Goal: Information Seeking & Learning: Learn about a topic

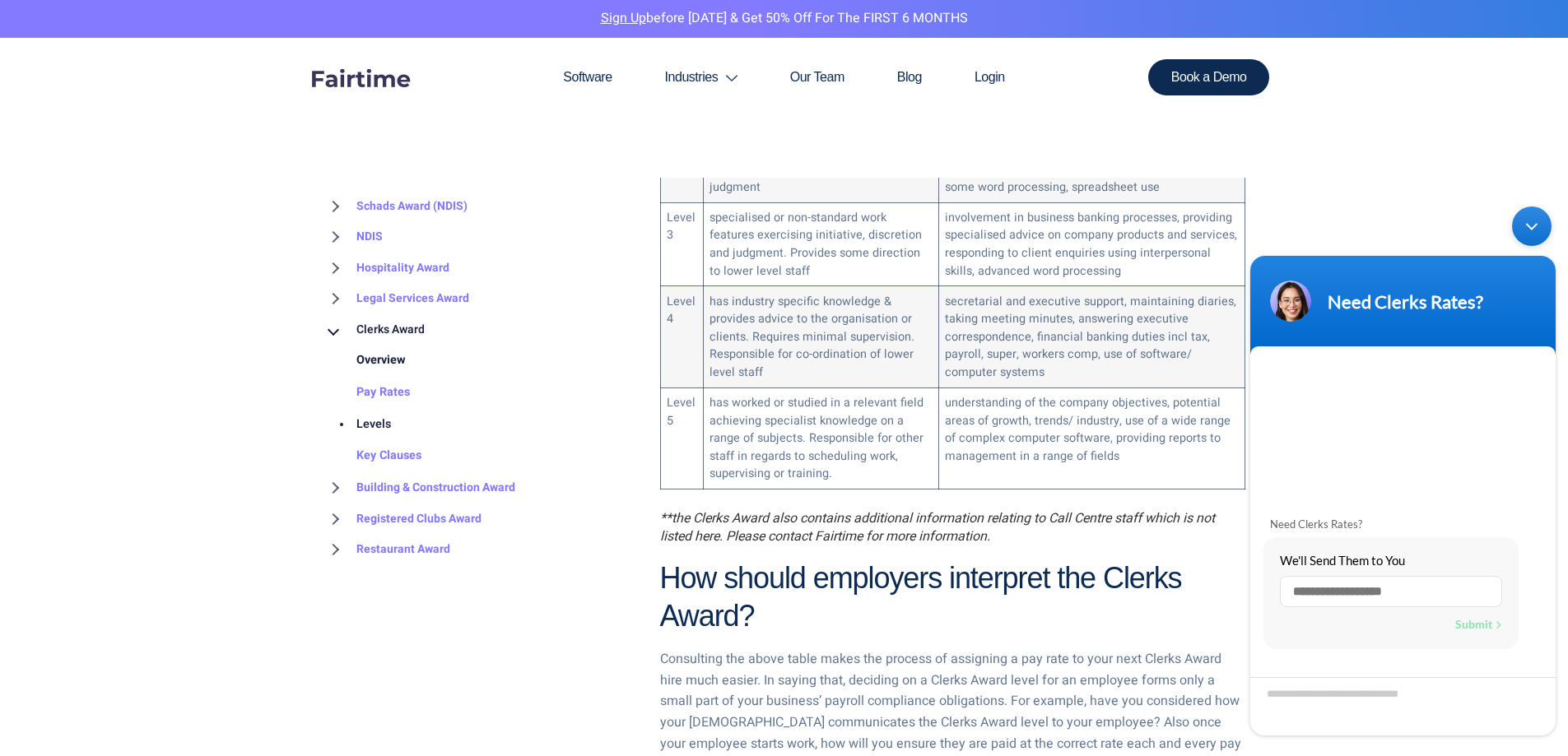
click at [383, 357] on link "Overview" at bounding box center [364, 361] width 82 height 32
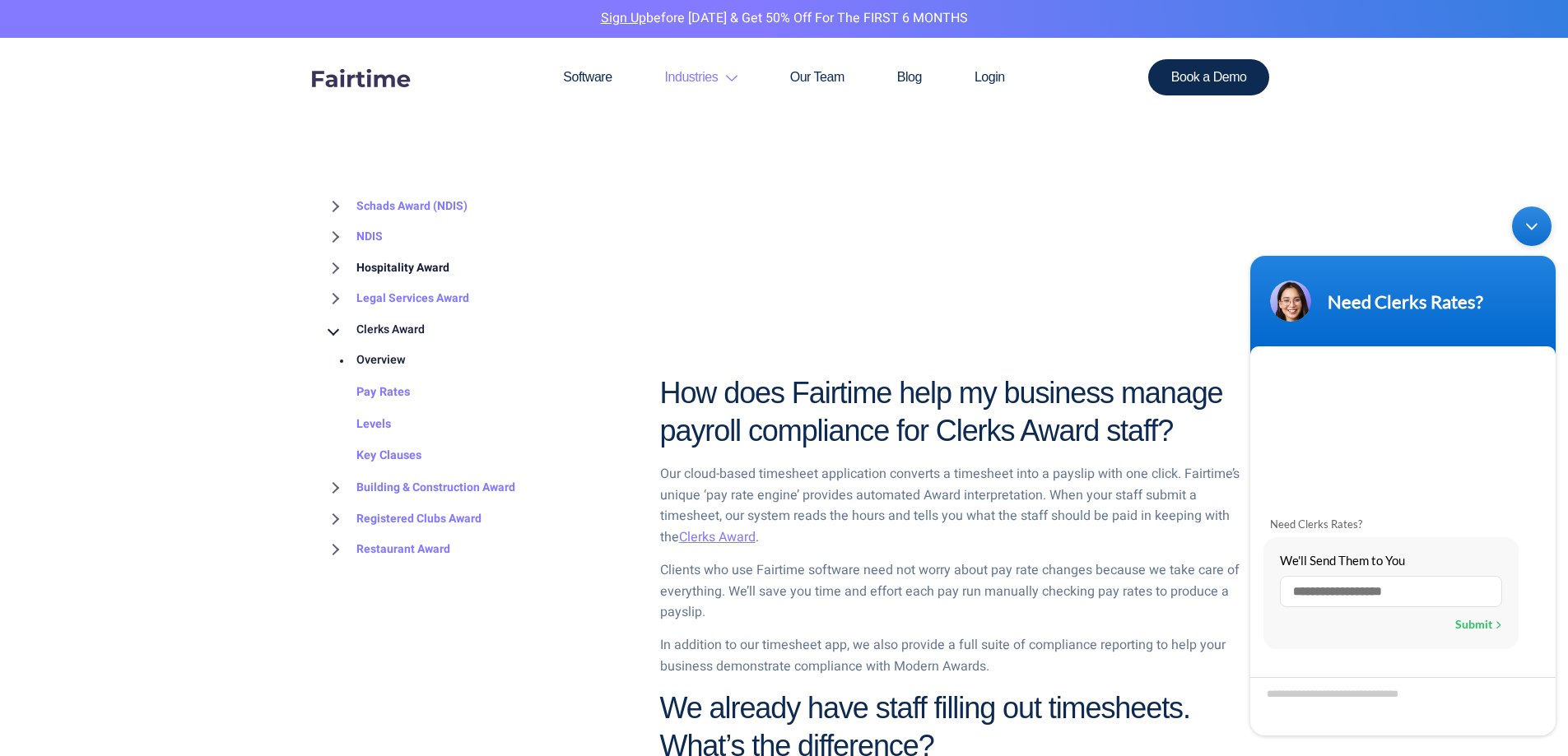
scroll to position [1234, 0]
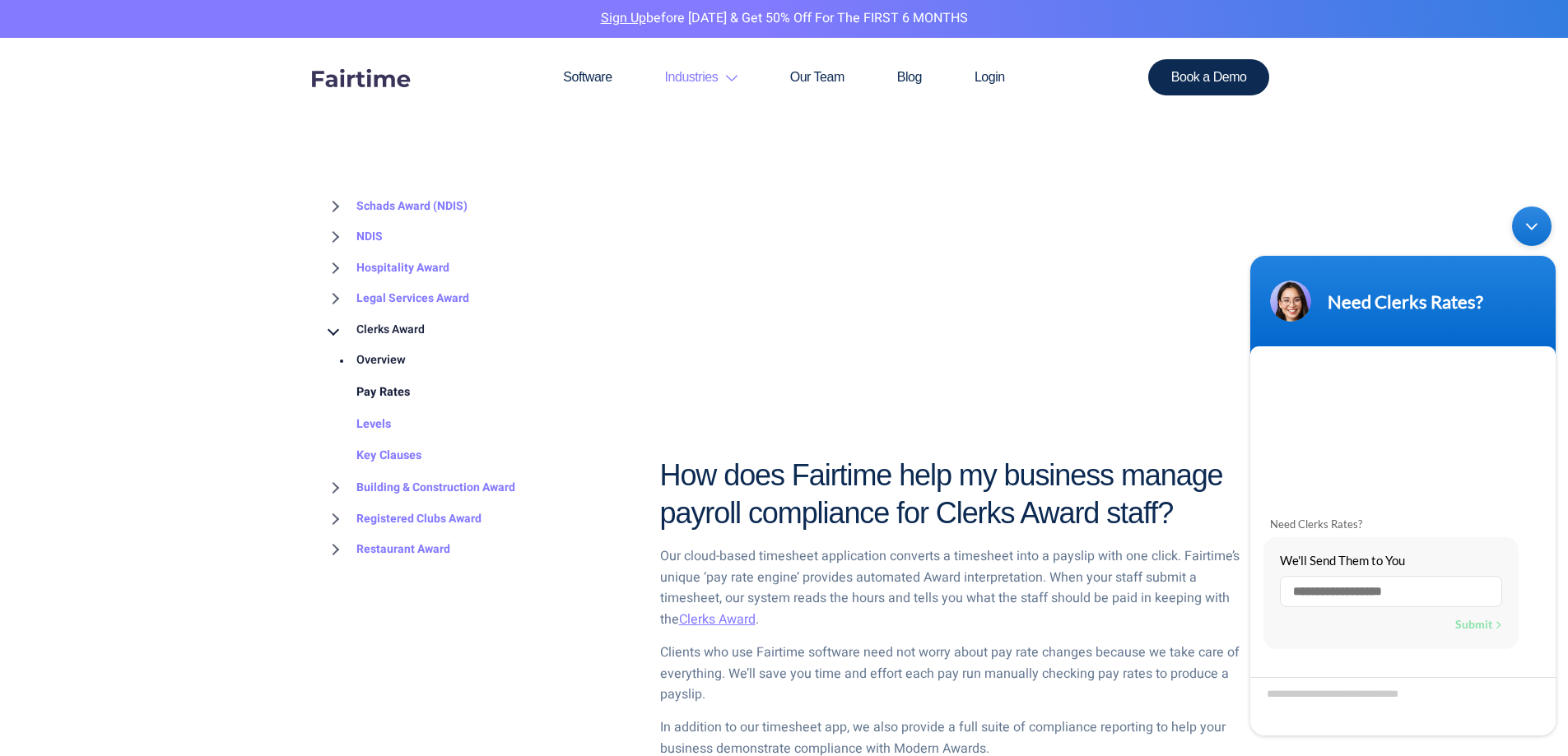
click at [386, 386] on link "Pay Rates" at bounding box center [367, 392] width 87 height 32
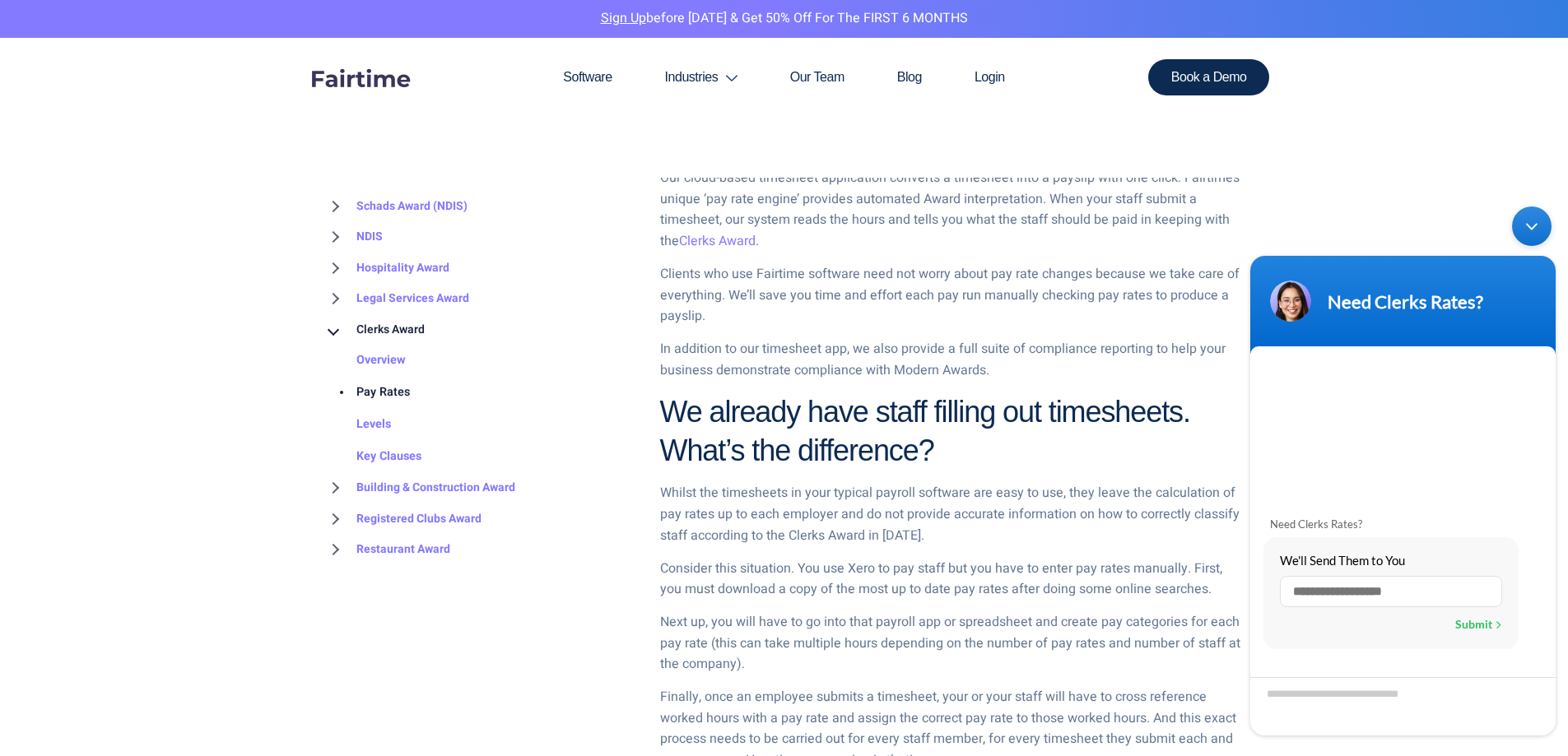
scroll to position [1727, 0]
